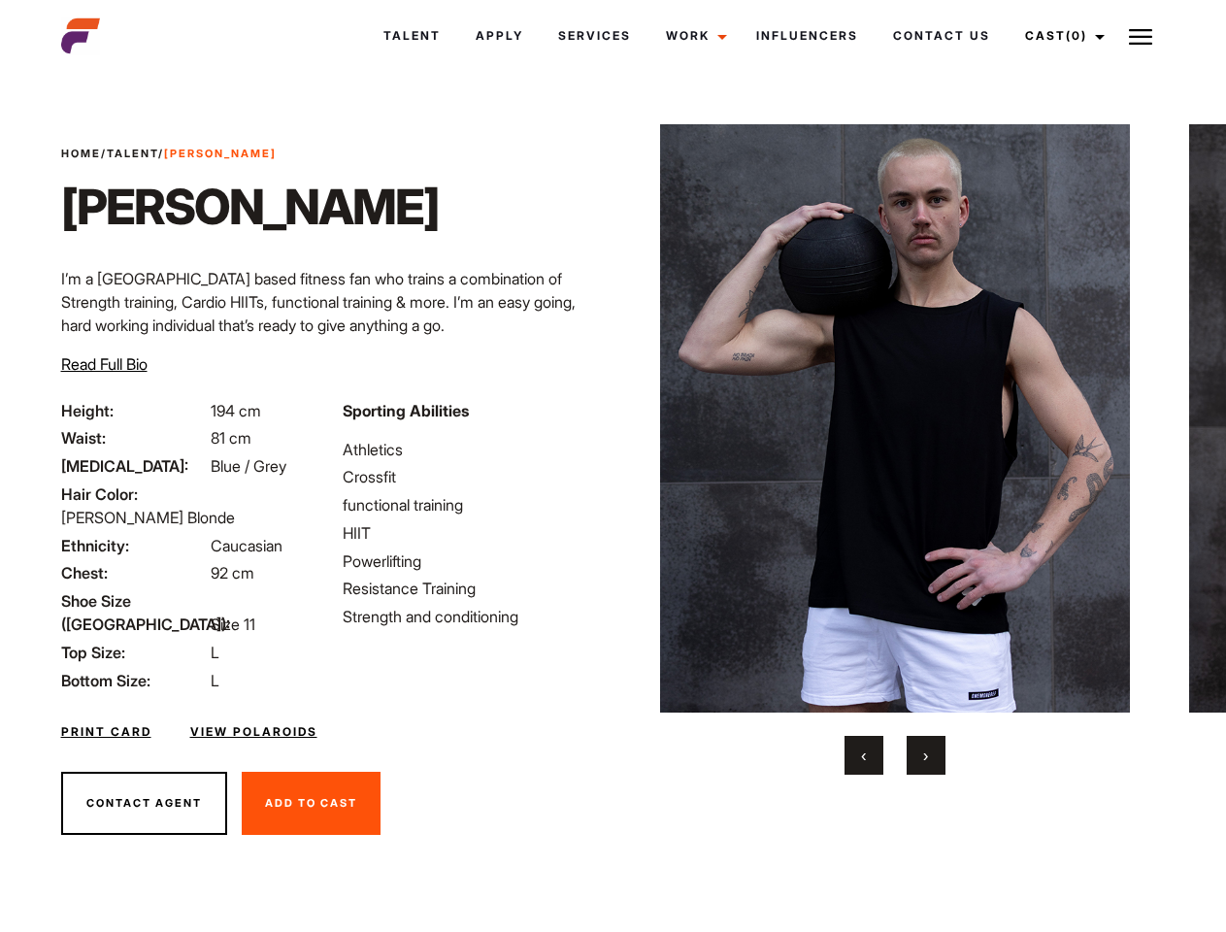
click at [1059, 36] on link "Cast (0)" at bounding box center [1062, 36] width 109 height 52
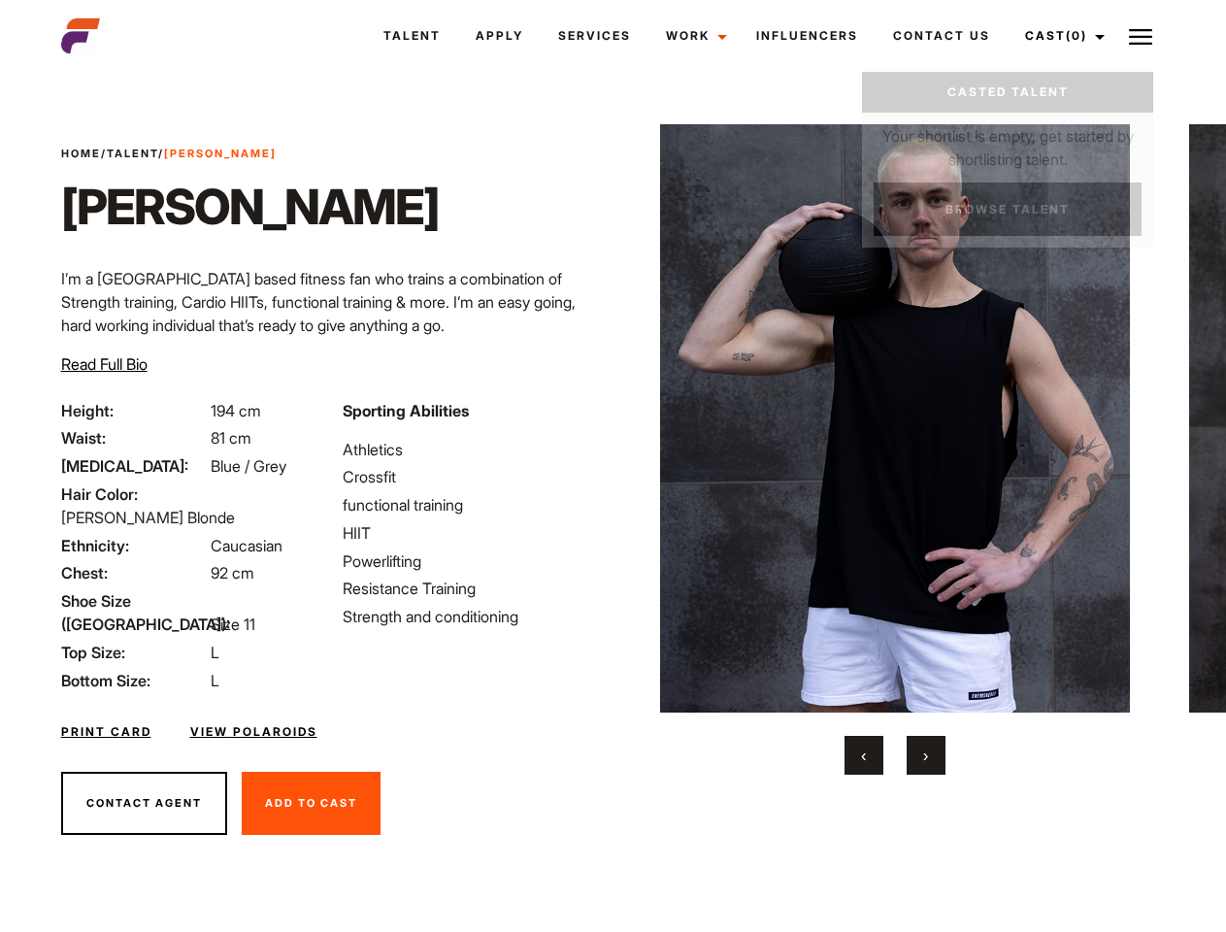
click at [1141, 36] on img at bounding box center [1140, 36] width 23 height 23
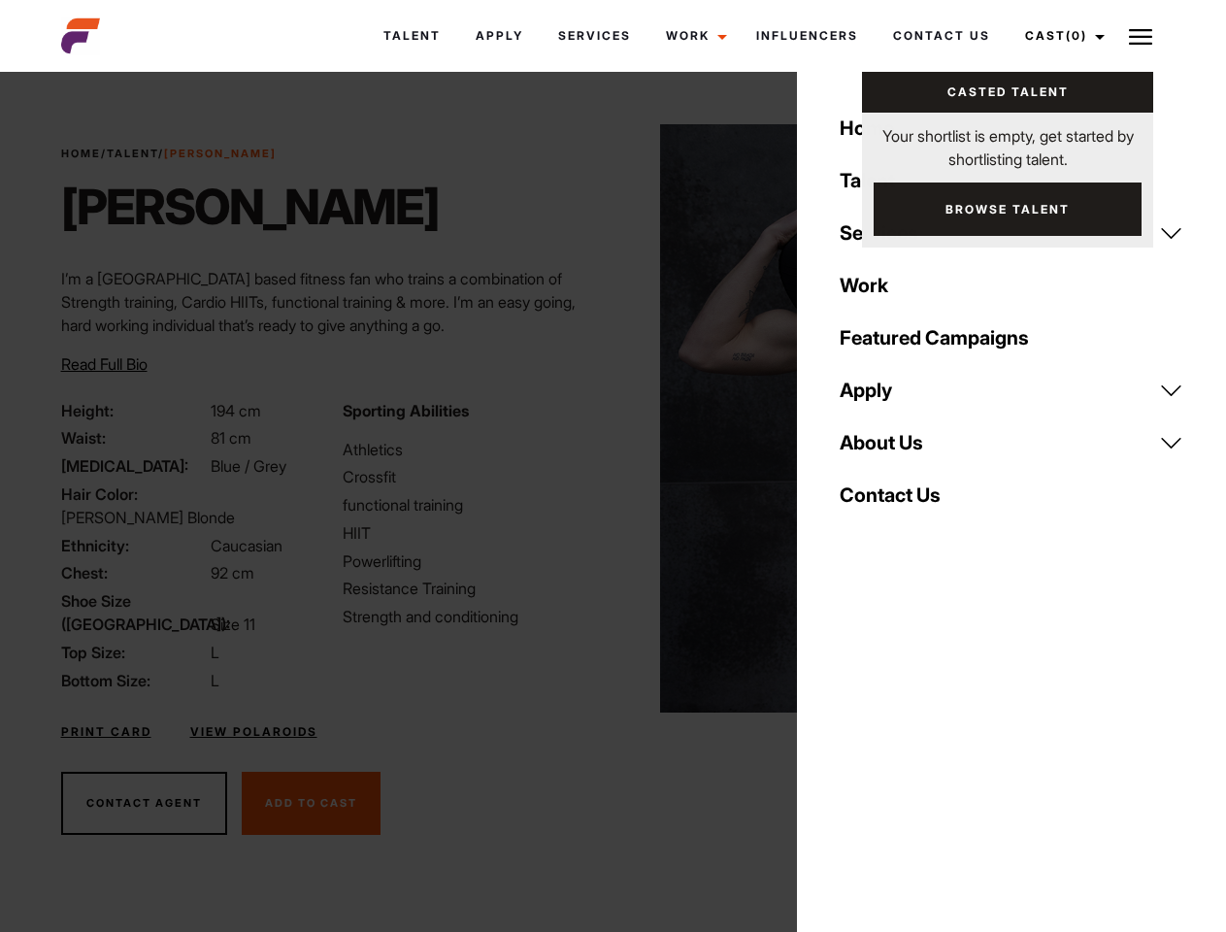
click at [894, 450] on img at bounding box center [895, 418] width 471 height 588
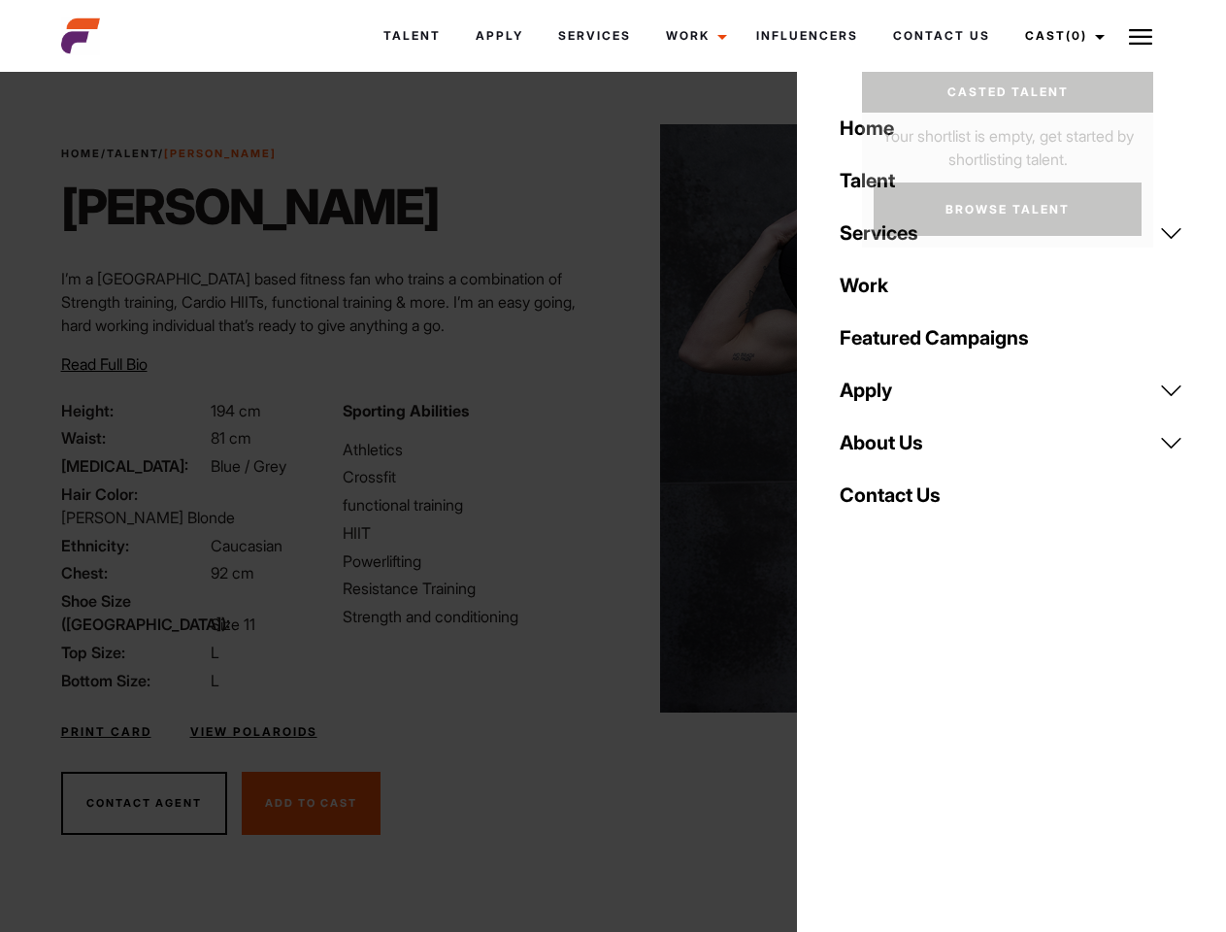
click at [613, 418] on div "Sporting Abilities Athletics Crossfit functional training HIIT Powerlifting Res…" at bounding box center [472, 545] width 282 height 293
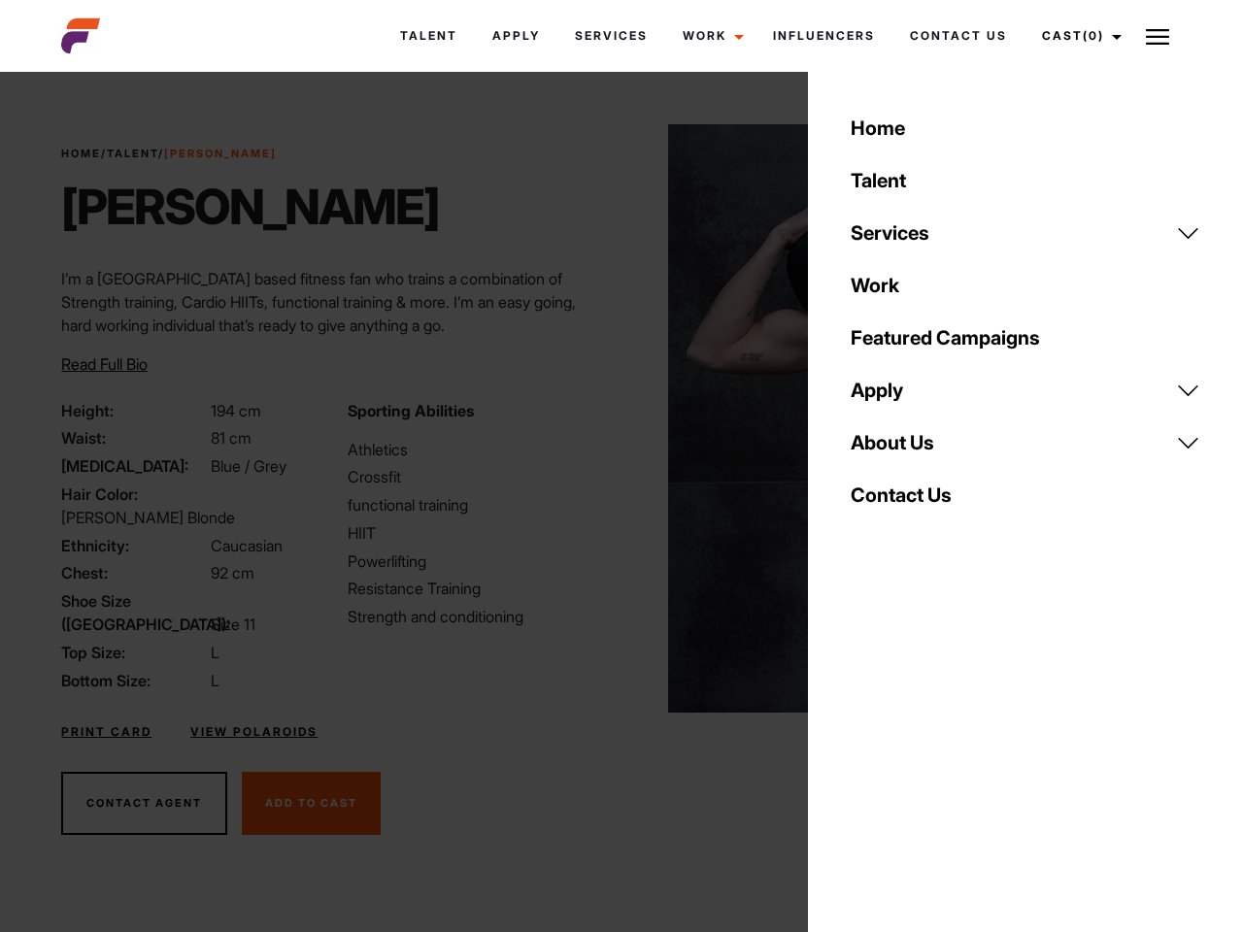
click at [864, 755] on div "Home Talent Services Talent Casting Photography Videography Creative Hair and M…" at bounding box center [1025, 466] width 435 height 932
click at [926, 755] on div "Home Talent Services Talent Casting Photography Videography Creative Hair and M…" at bounding box center [1025, 466] width 435 height 932
